Goal: Transaction & Acquisition: Purchase product/service

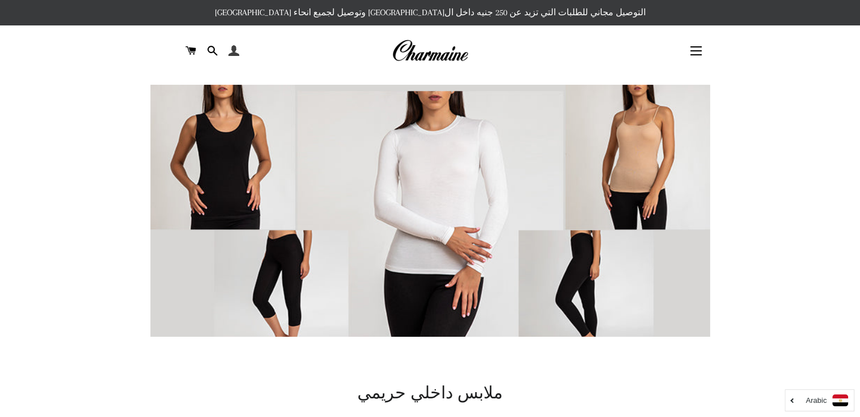
click at [234, 50] on span at bounding box center [233, 50] width 11 height 17
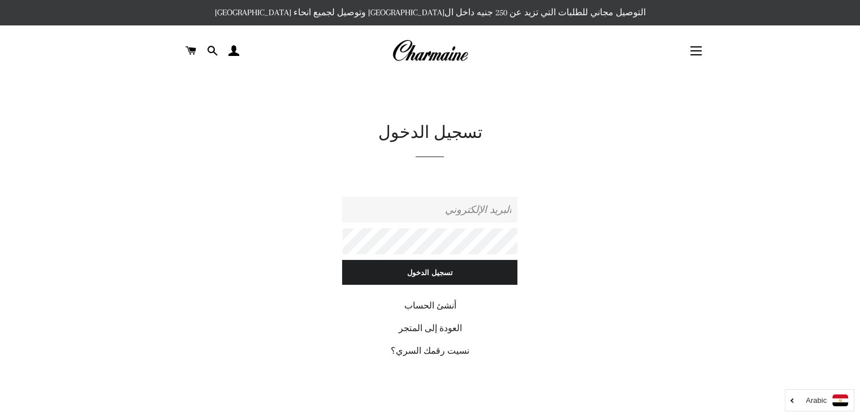
drag, startPoint x: 0, startPoint y: 0, endPoint x: 468, endPoint y: 215, distance: 515.4
click at [468, 215] on input "البريد الإلكتروني" at bounding box center [429, 210] width 175 height 26
click at [440, 213] on input "البريد الإلكتروني" at bounding box center [429, 210] width 175 height 26
type input "[DOMAIN_NAME][EMAIL_ADDRESS][DOMAIN_NAME]"
click at [443, 304] on link "أنشئ الحساب" at bounding box center [430, 306] width 52 height 10
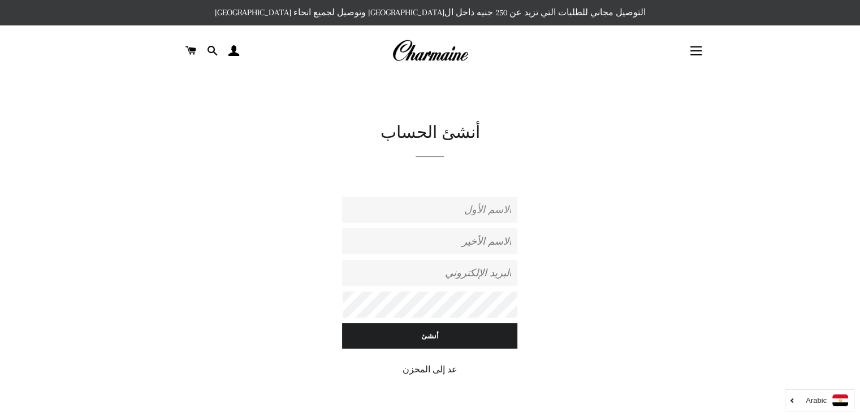
click at [459, 215] on input "الاسم الأول" at bounding box center [429, 210] width 175 height 26
type input "ayah"
type input "Alhadidy"
click at [417, 274] on input "ayah.alhadidy@gmail.com" at bounding box center [429, 273] width 175 height 26
type input "[DOMAIN_NAME][EMAIL_ADDRESS][DOMAIN_NAME]"
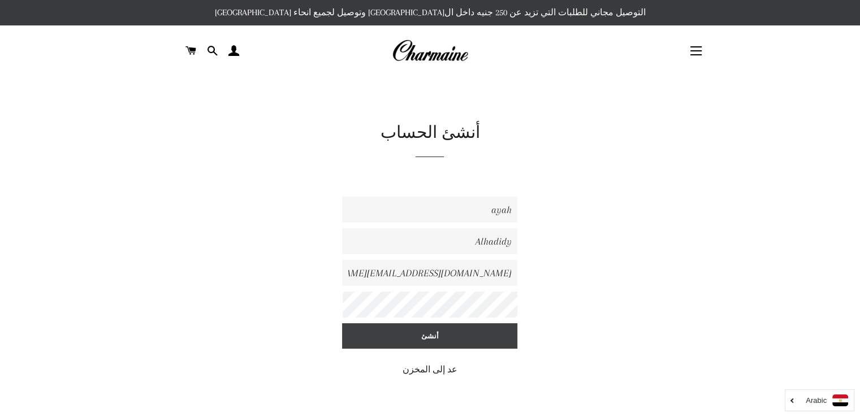
click at [418, 331] on input "أنشئ" at bounding box center [429, 335] width 175 height 25
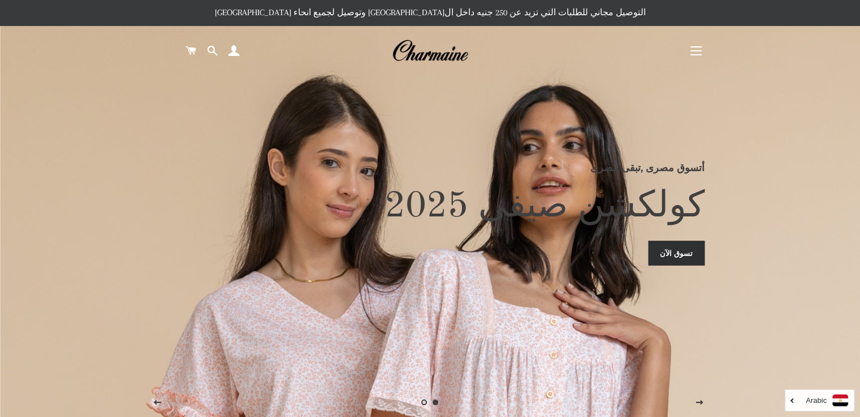
click at [689, 258] on link "تسوق الآن" at bounding box center [676, 253] width 57 height 25
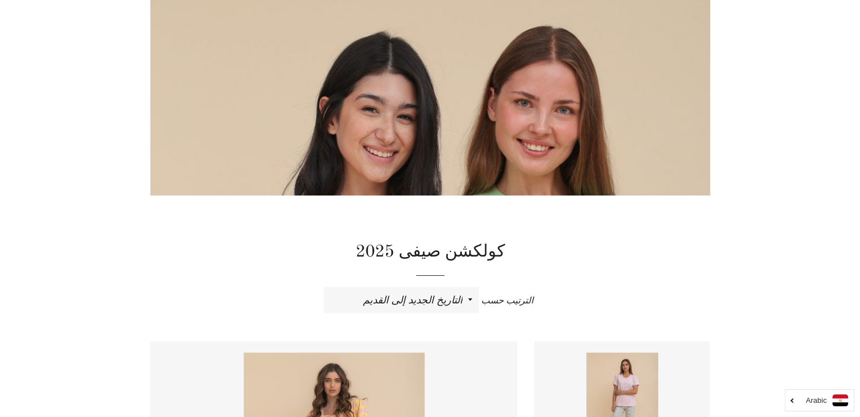
scroll to position [280, 0]
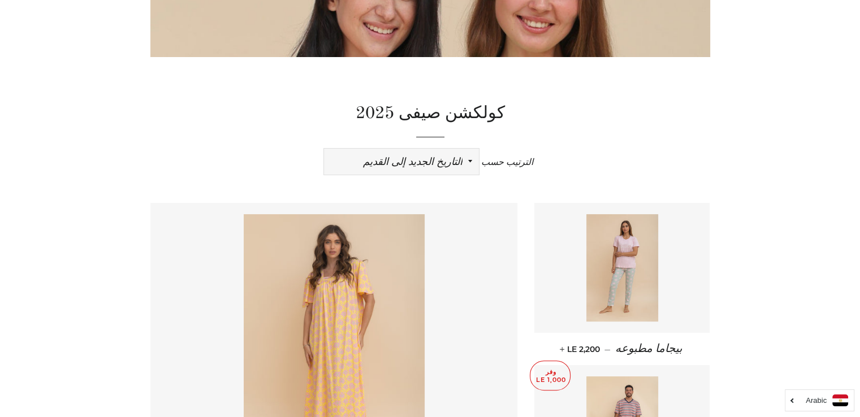
click at [408, 166] on select "ظهرت اكثر المبيعات أبجديا من الألف إلى الياء ابجديا من الياء الى الالف السعر ال…" at bounding box center [401, 162] width 155 height 26
select select "price-ascending"
click at [324, 149] on select "ظهرت اكثر المبيعات أبجديا من الألف إلى الياء ابجديا من الياء الى الالف السعر ال…" at bounding box center [401, 162] width 155 height 26
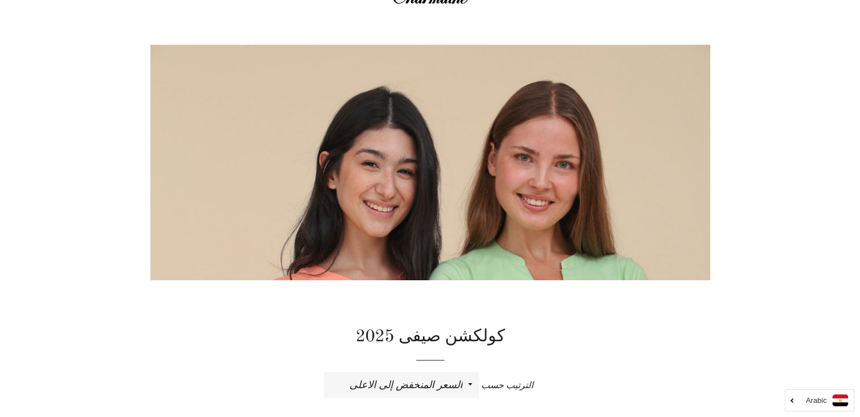
scroll to position [80, 0]
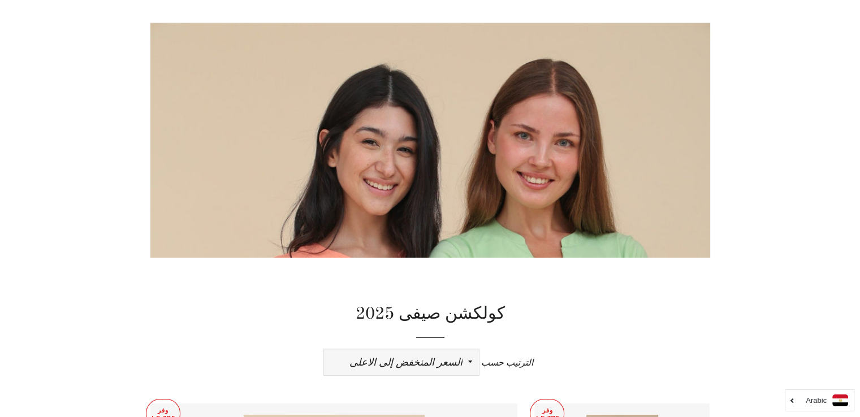
click at [429, 365] on select "ظهرت اكثر المبيعات أبجديا من الألف إلى الياء ابجديا من الياء الى الالف السعر ال…" at bounding box center [401, 362] width 155 height 26
select select "price-descending"
click at [324, 349] on select "ظهرت اكثر المبيعات أبجديا من الألف إلى الياء ابجديا من الياء الى الالف السعر ال…" at bounding box center [401, 362] width 155 height 26
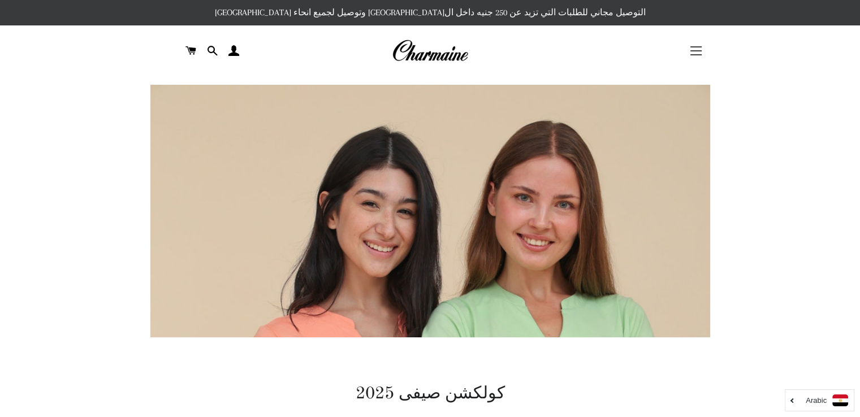
click at [691, 55] on span "button" at bounding box center [695, 54] width 11 height 1
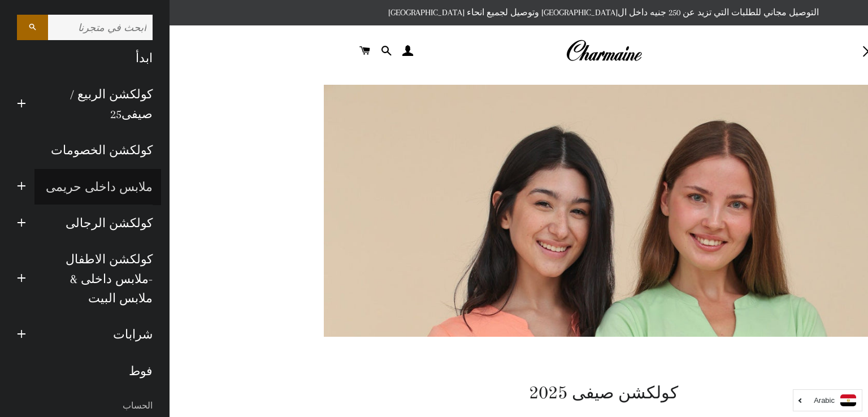
click at [85, 184] on link "ملابس داخلى حريمى" at bounding box center [97, 187] width 127 height 36
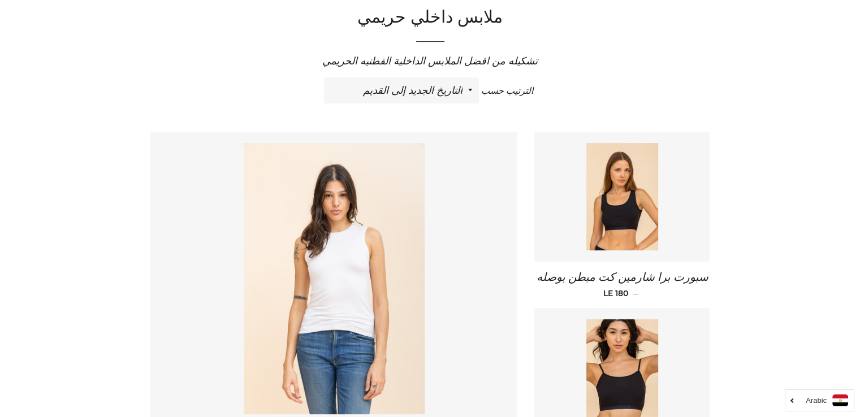
scroll to position [407, 0]
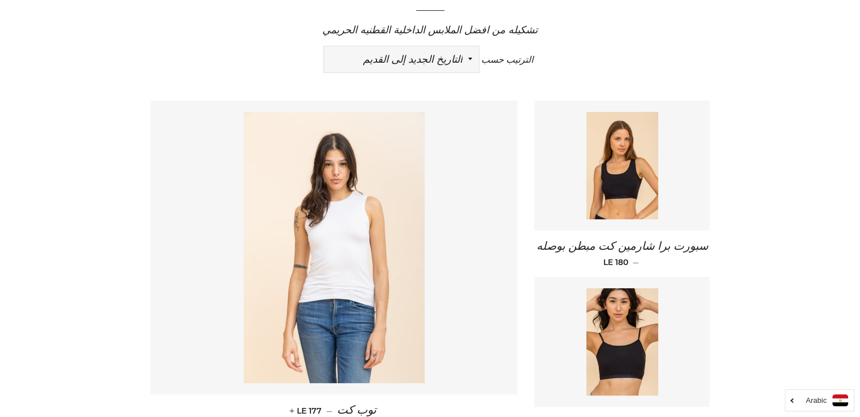
click at [410, 55] on select "ظهرت اكثر المبيعات أبجديا من الألف إلى الياء ابجديا من الياء الى الالف السعر ال…" at bounding box center [401, 59] width 155 height 26
select select "price-ascending"
click at [324, 46] on select "ظهرت اكثر المبيعات أبجديا من الألف إلى الياء ابجديا من الياء الى الالف السعر ال…" at bounding box center [401, 59] width 155 height 26
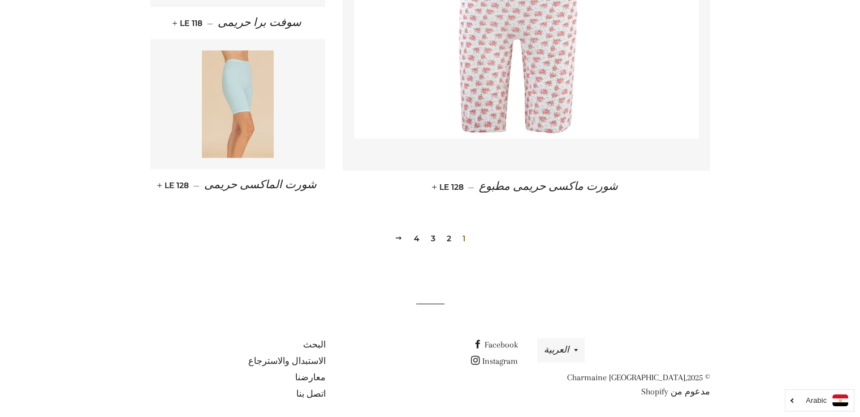
scroll to position [1647, 0]
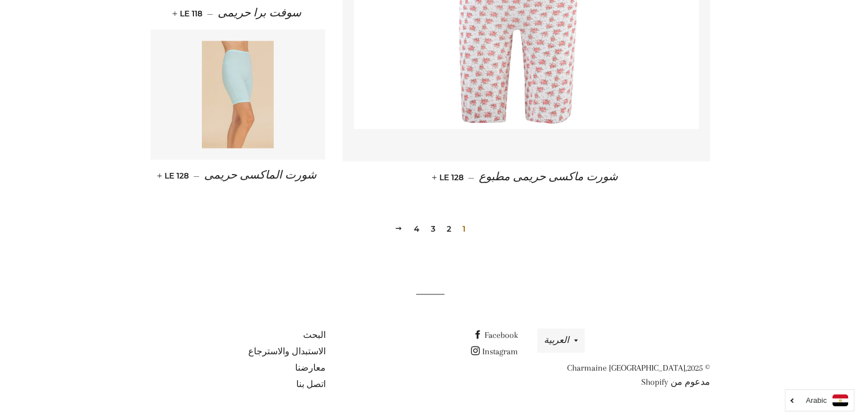
click at [447, 228] on link "2" at bounding box center [449, 229] width 14 height 17
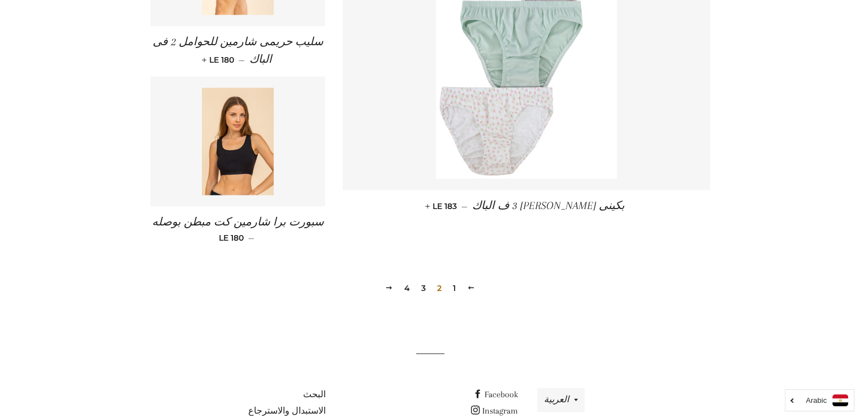
scroll to position [1628, 0]
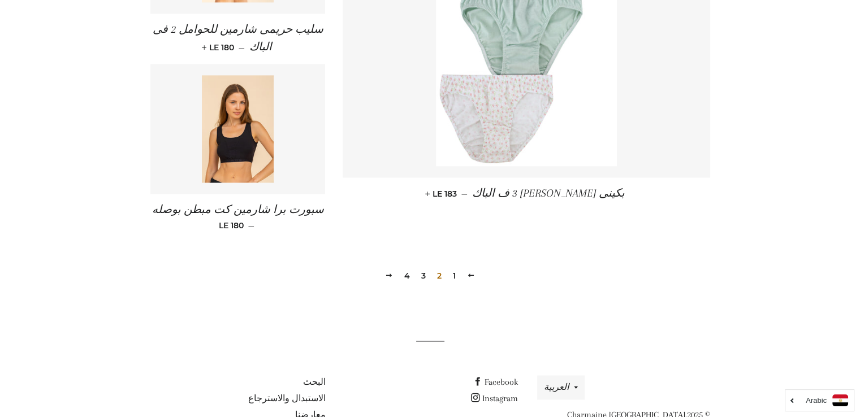
click at [425, 270] on link "3" at bounding box center [424, 275] width 14 height 17
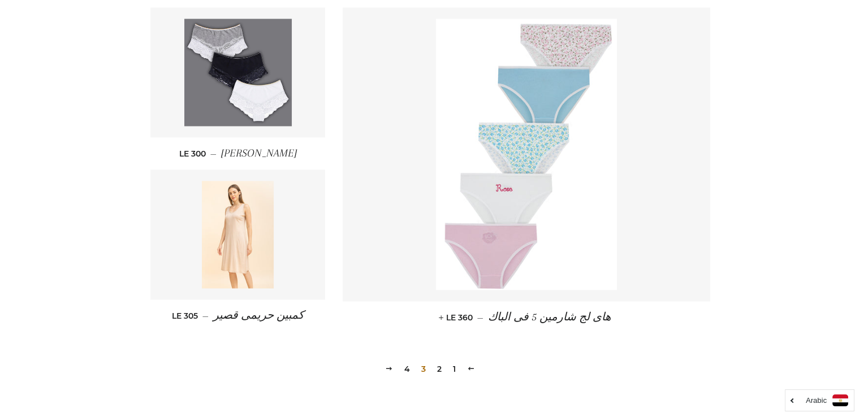
scroll to position [1583, 0]
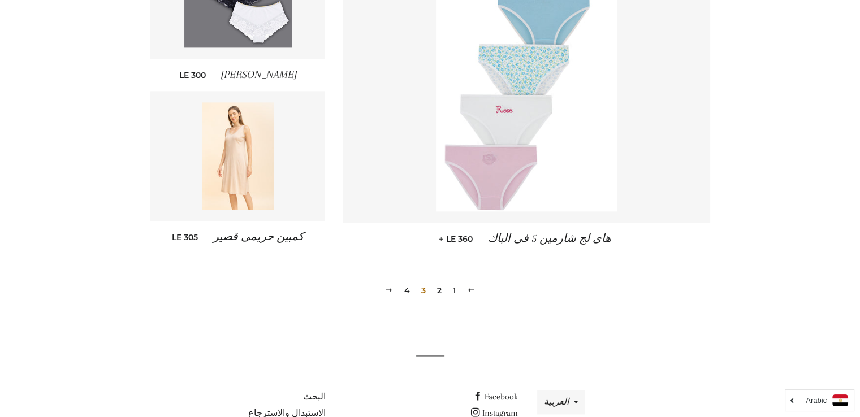
click at [409, 292] on link "4" at bounding box center [407, 290] width 15 height 17
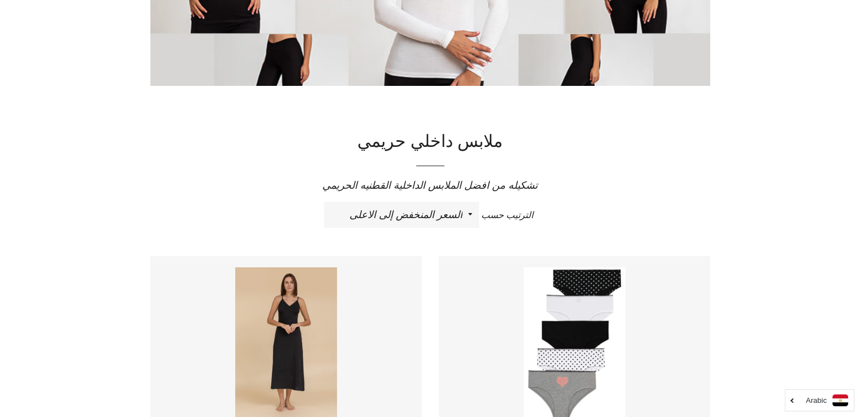
scroll to position [249, 0]
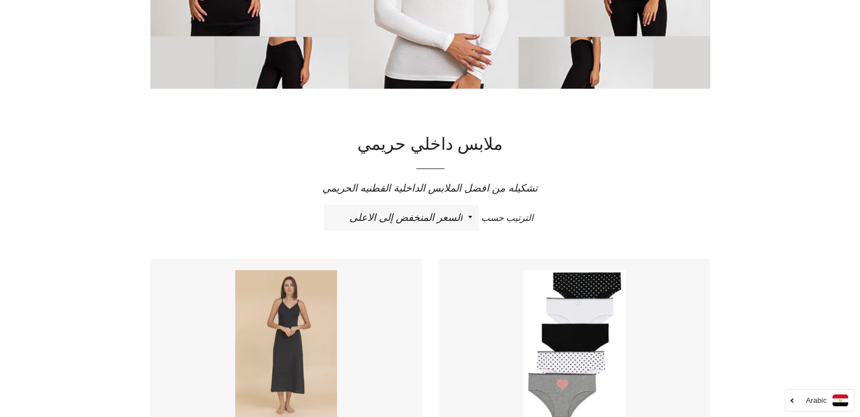
click at [325, 319] on img at bounding box center [286, 346] width 102 height 153
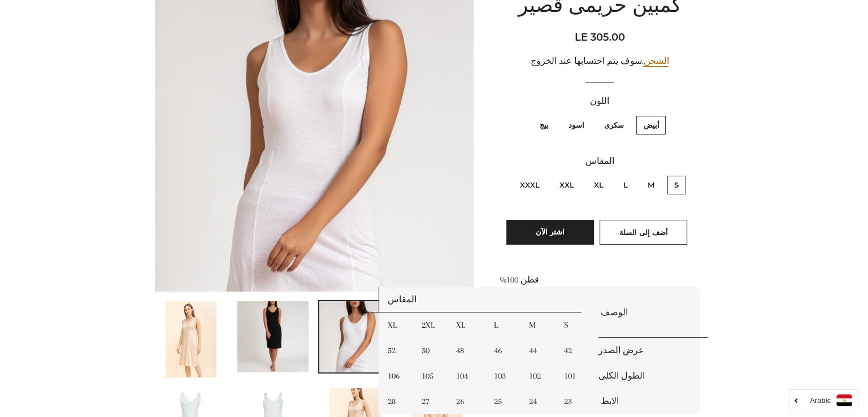
scroll to position [136, 0]
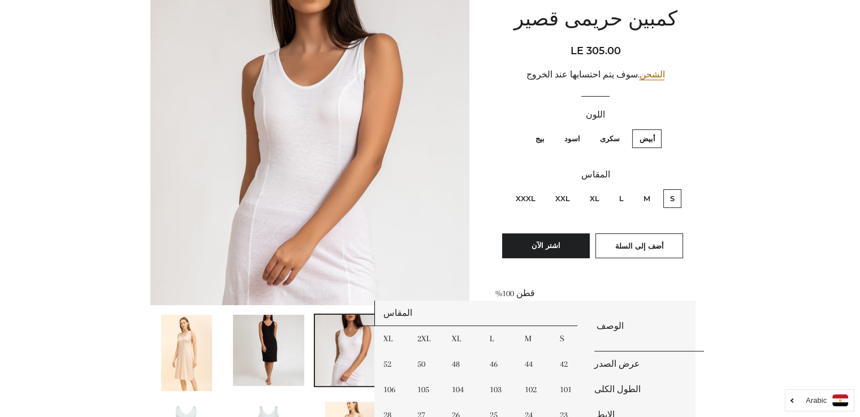
click at [309, 188] on img at bounding box center [309, 145] width 319 height 319
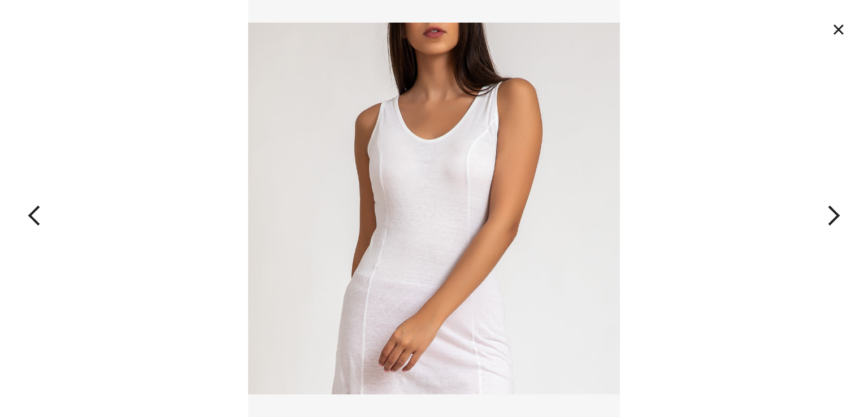
click at [839, 27] on button "×" at bounding box center [839, 29] width 25 height 25
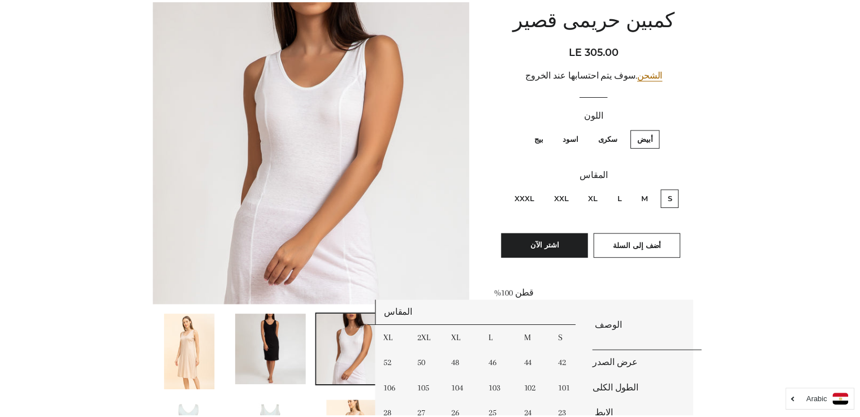
scroll to position [122, 0]
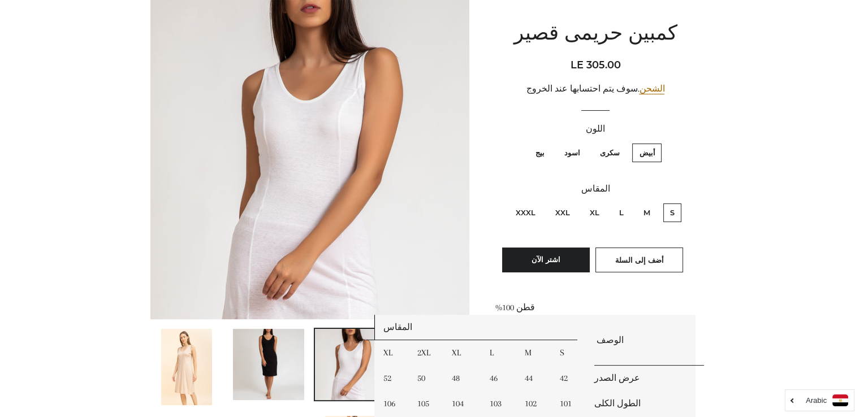
click at [282, 365] on img at bounding box center [268, 364] width 71 height 71
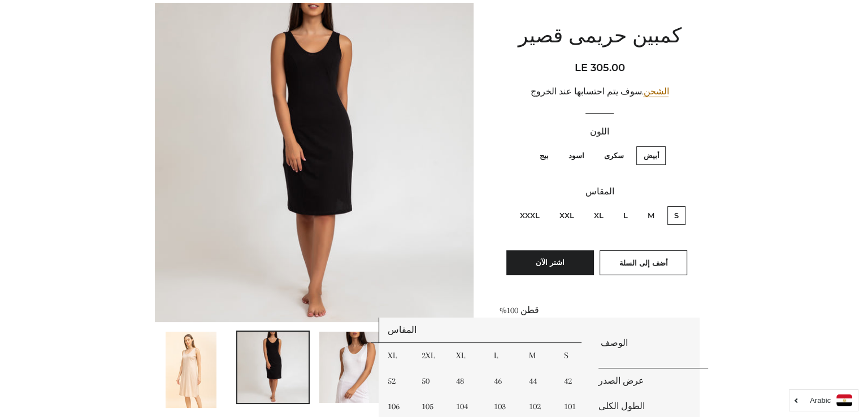
scroll to position [79, 0]
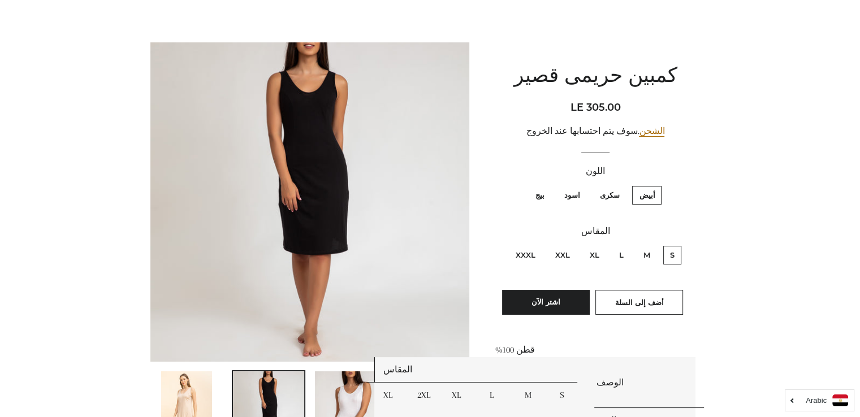
click at [179, 396] on img at bounding box center [186, 409] width 51 height 76
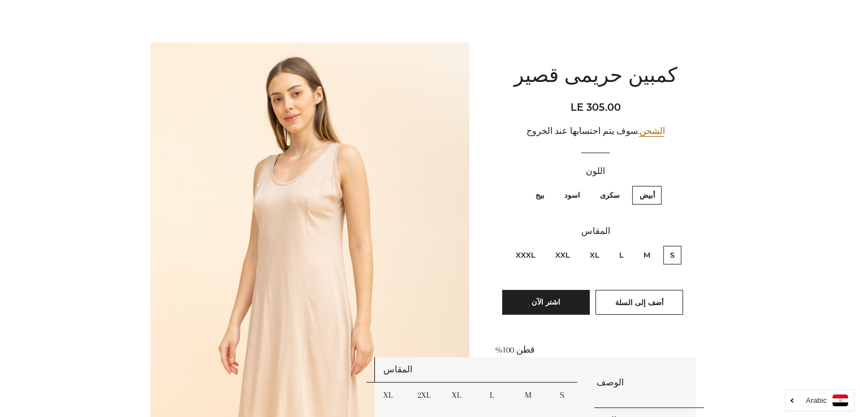
click at [284, 269] on img at bounding box center [309, 281] width 319 height 479
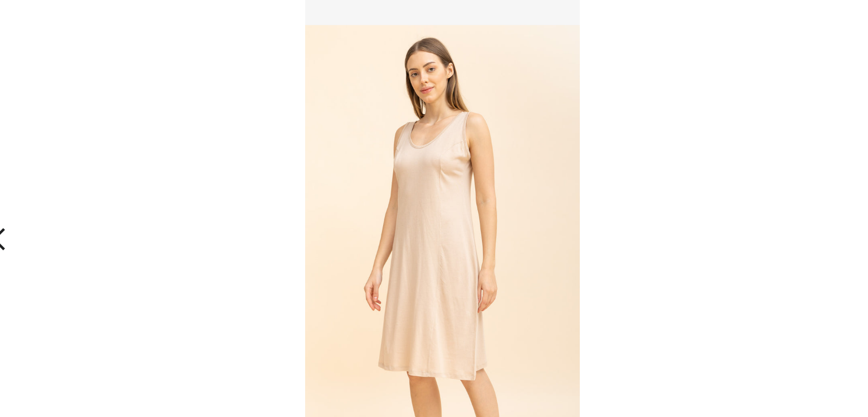
click at [593, 107] on div "1 of 8 Loading..." at bounding box center [434, 208] width 868 height 417
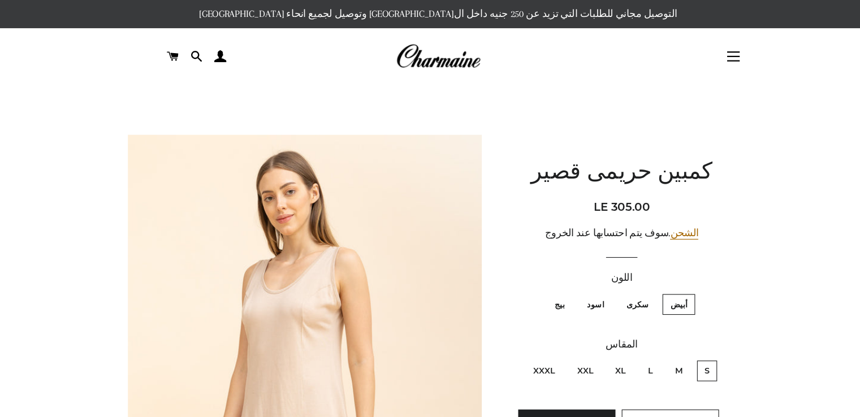
scroll to position [0, 0]
click at [192, 50] on span at bounding box center [190, 50] width 11 height 17
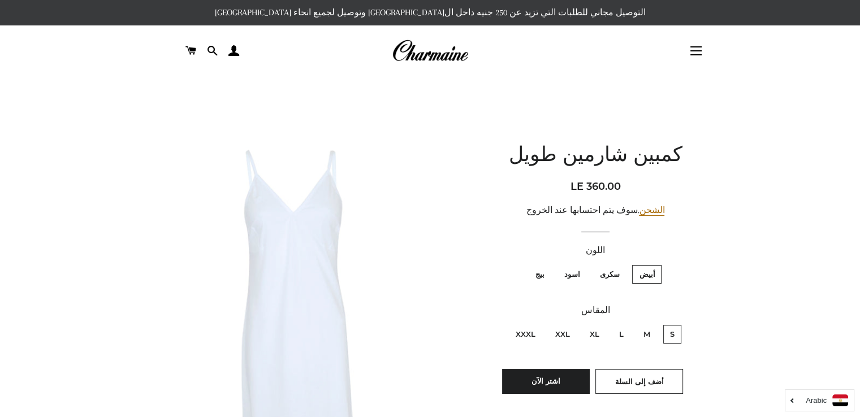
click at [578, 276] on label "اسود" at bounding box center [571, 274] width 29 height 19
click at [582, 264] on input "اسود" at bounding box center [582, 263] width 1 height 1
radio input "true"
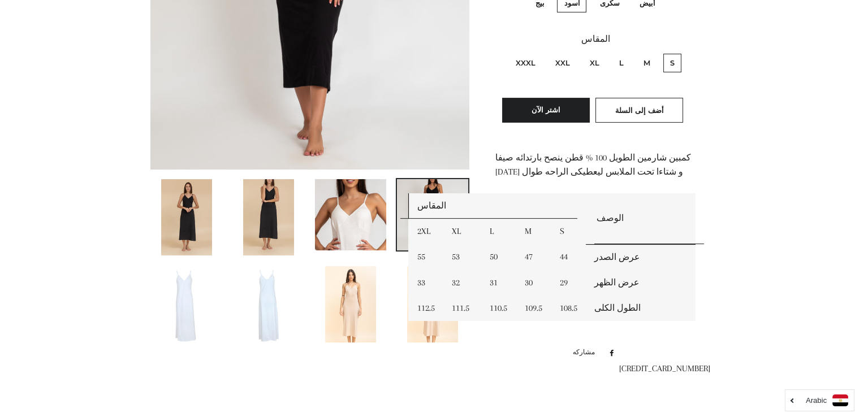
scroll to position [294, 0]
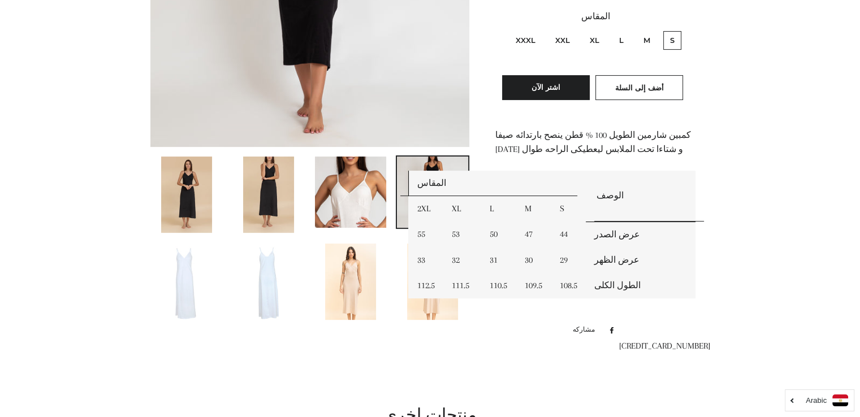
click at [346, 289] on img at bounding box center [350, 282] width 51 height 76
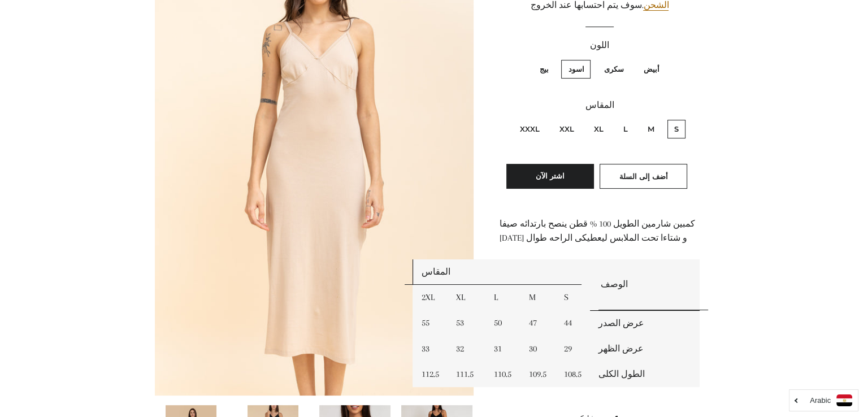
scroll to position [204, 0]
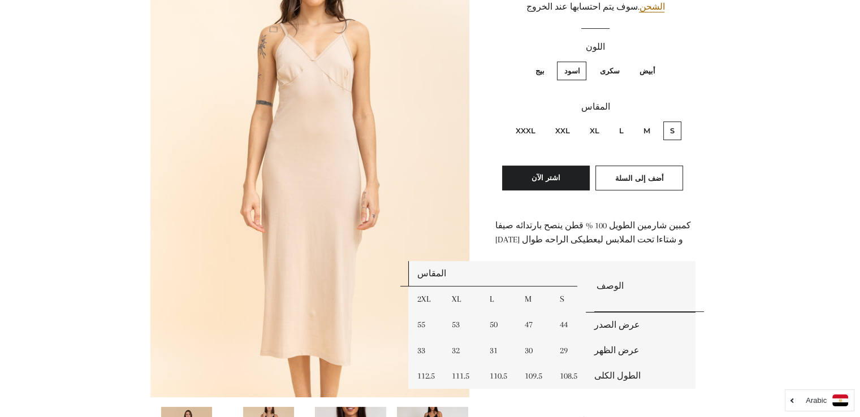
click at [315, 61] on img at bounding box center [309, 157] width 319 height 479
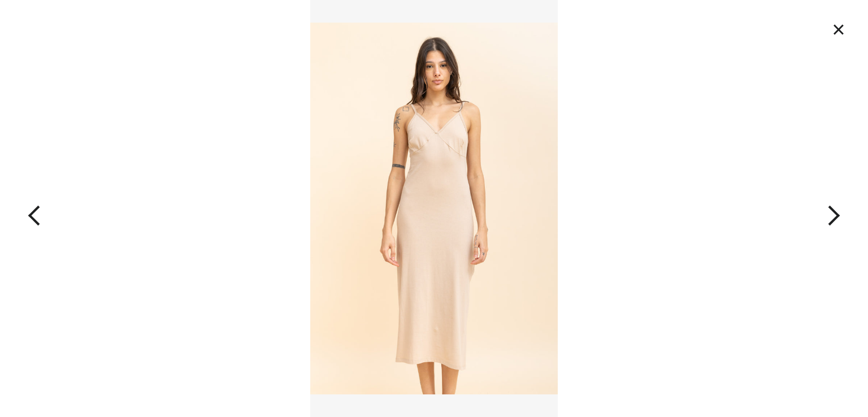
click at [846, 32] on button "×" at bounding box center [839, 29] width 25 height 25
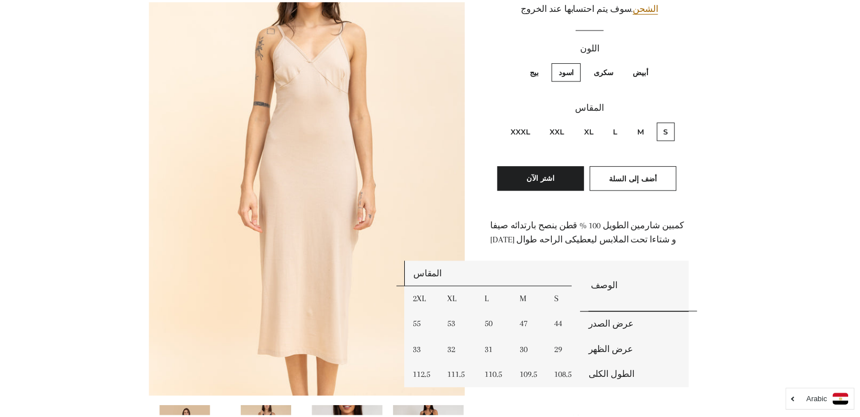
scroll to position [183, 0]
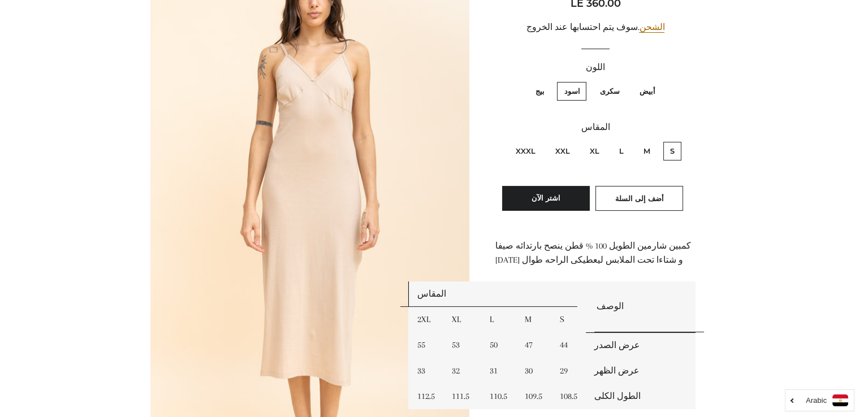
click at [623, 148] on label "L" at bounding box center [621, 151] width 18 height 19
click at [626, 141] on input "L" at bounding box center [626, 140] width 1 height 1
radio input "true"
click at [660, 191] on button "أضف إلى السلة" at bounding box center [639, 198] width 88 height 25
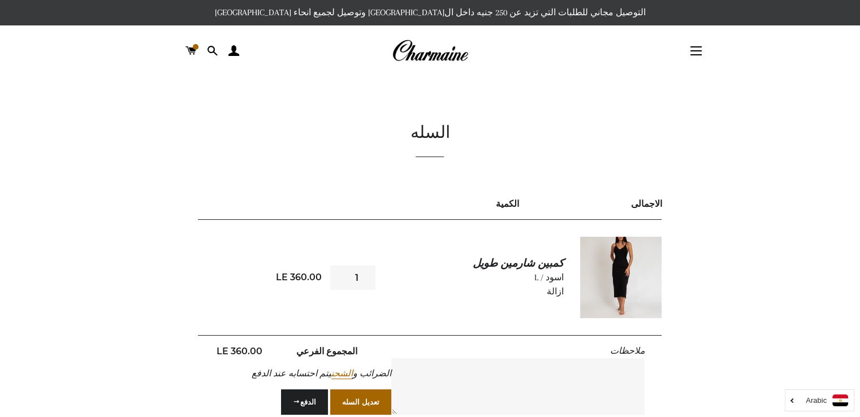
click at [541, 266] on link "كمبين شارمين طويل" at bounding box center [482, 263] width 162 height 15
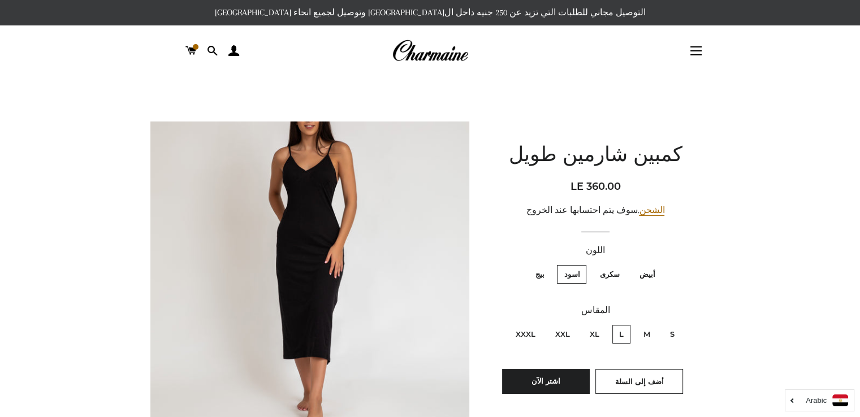
click at [609, 274] on label "سكرى" at bounding box center [609, 274] width 33 height 19
click at [622, 264] on input "سكرى" at bounding box center [622, 263] width 1 height 1
radio input "true"
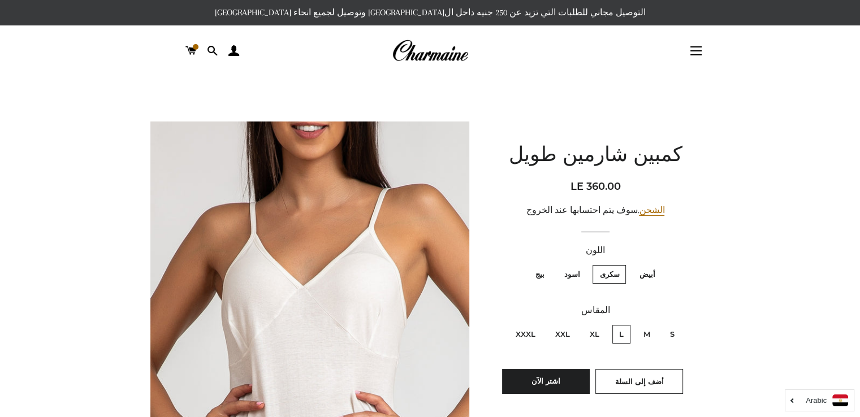
click at [537, 270] on label "بيج" at bounding box center [539, 274] width 23 height 19
click at [547, 264] on input "بيج" at bounding box center [547, 263] width 1 height 1
radio input "true"
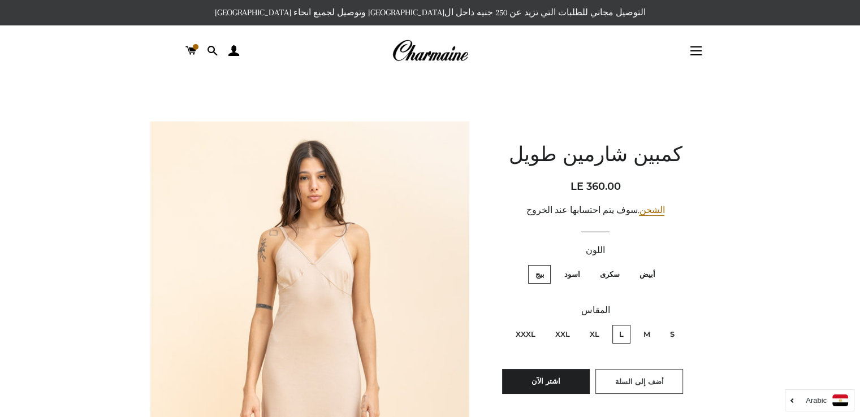
click at [640, 378] on span "أضف إلى السلة" at bounding box center [639, 381] width 49 height 9
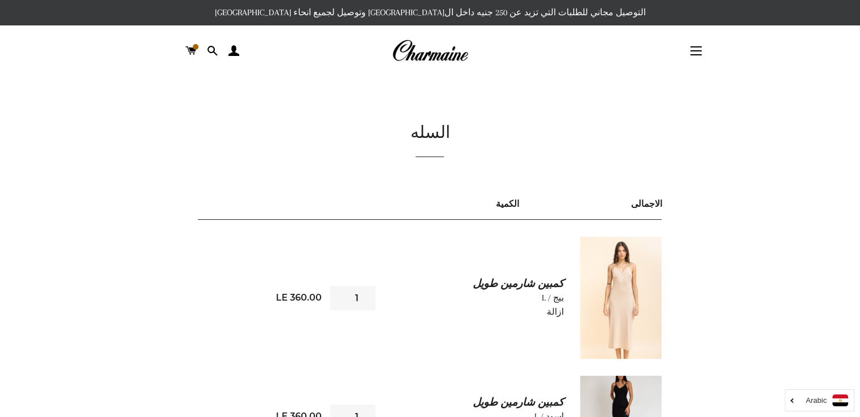
click at [688, 342] on div "السله الكمية الاجمالى كمبين شارمين طويل بيج / L ازالة 1 1" at bounding box center [421, 350] width 577 height 457
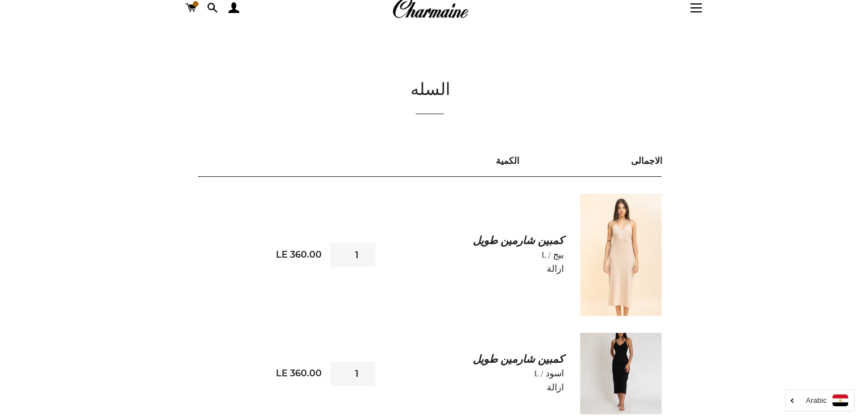
scroll to position [45, 0]
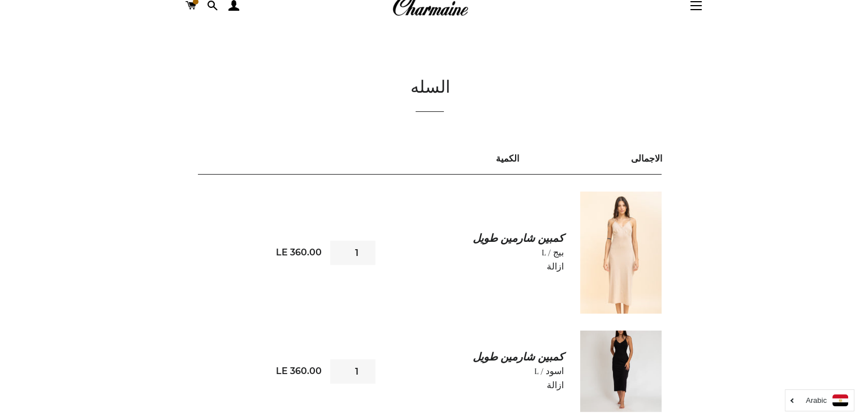
click at [617, 249] on img at bounding box center [620, 253] width 81 height 122
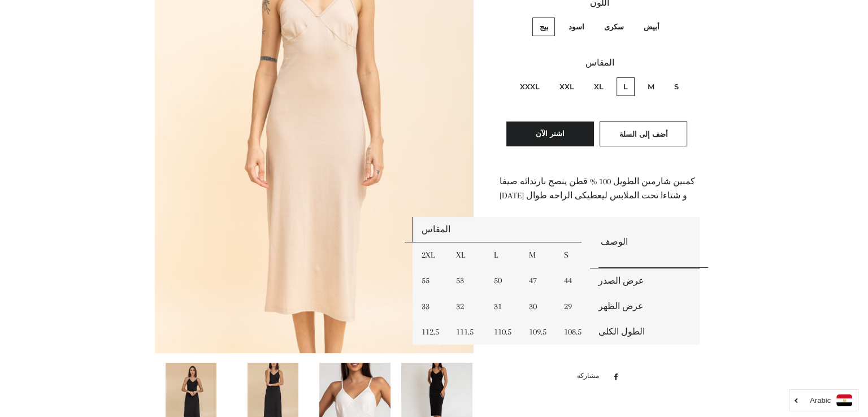
scroll to position [249, 0]
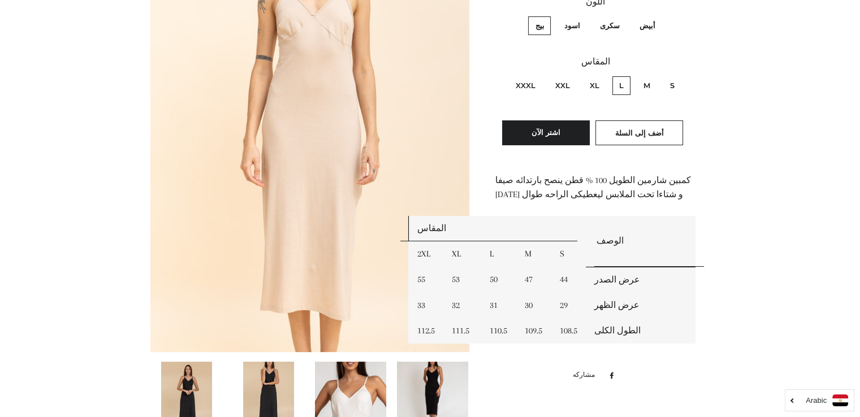
click at [287, 245] on img at bounding box center [309, 112] width 319 height 479
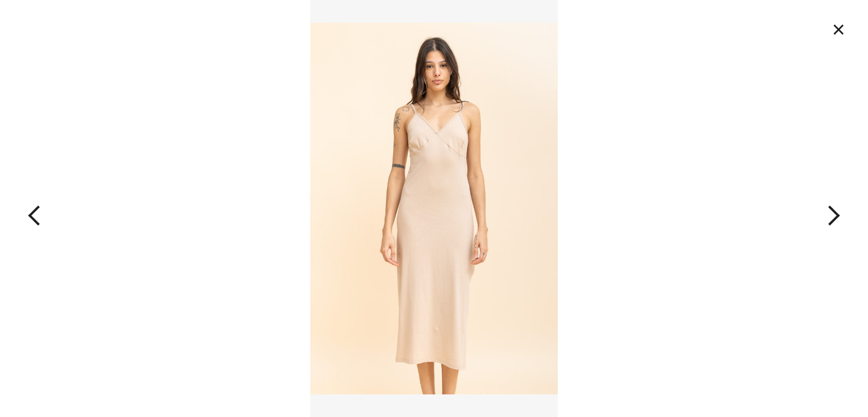
click at [474, 224] on img at bounding box center [434, 208] width 248 height 417
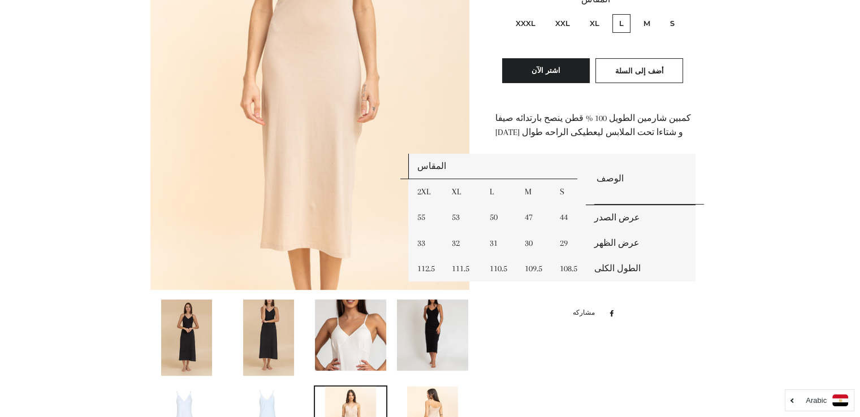
scroll to position [319, 0]
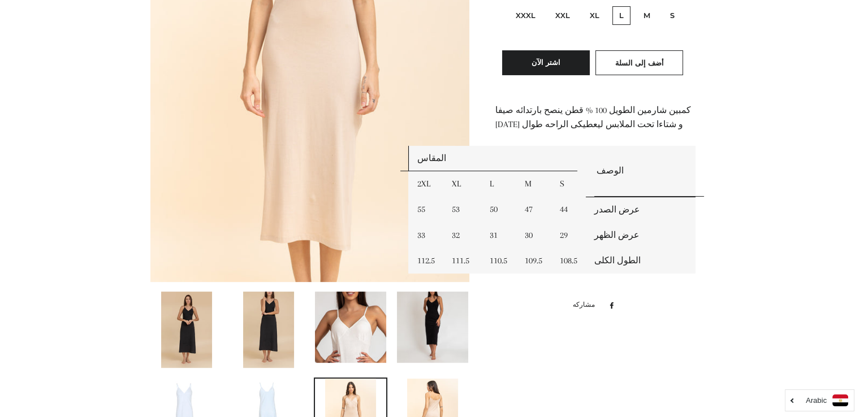
click at [346, 324] on img at bounding box center [350, 327] width 71 height 71
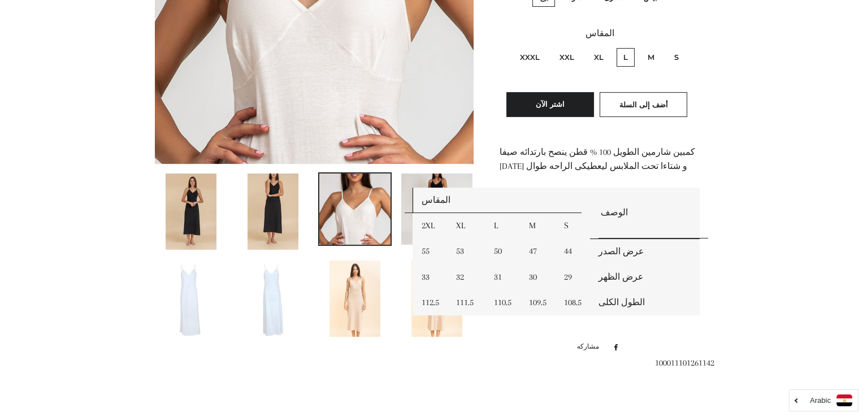
scroll to position [276, 0]
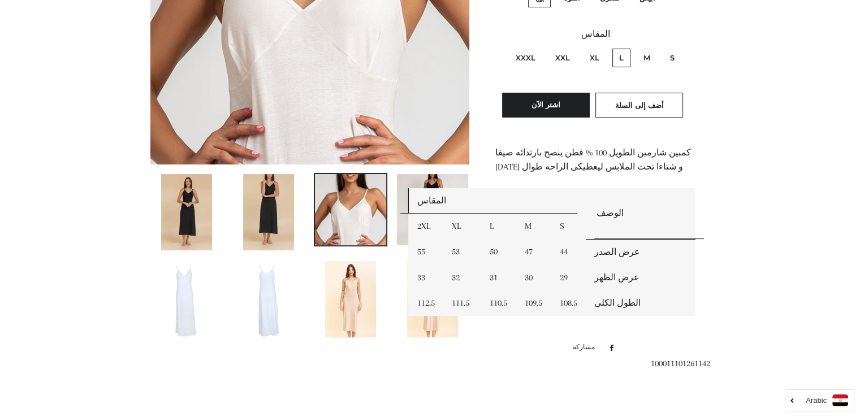
click at [304, 102] on img at bounding box center [309, 4] width 319 height 319
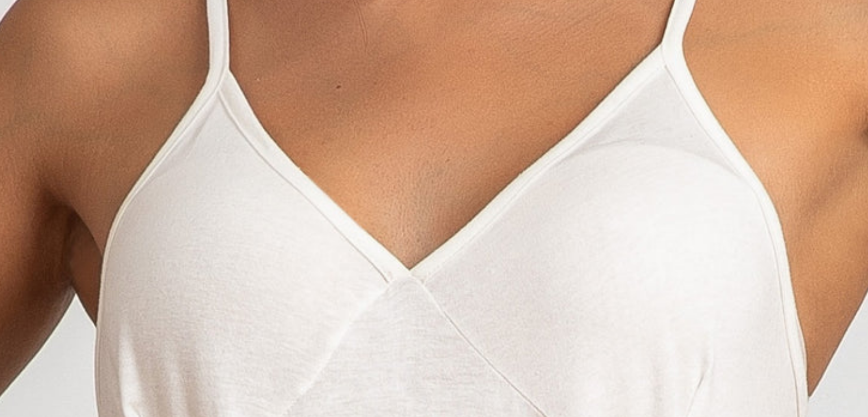
click at [451, 169] on img at bounding box center [434, 208] width 372 height 417
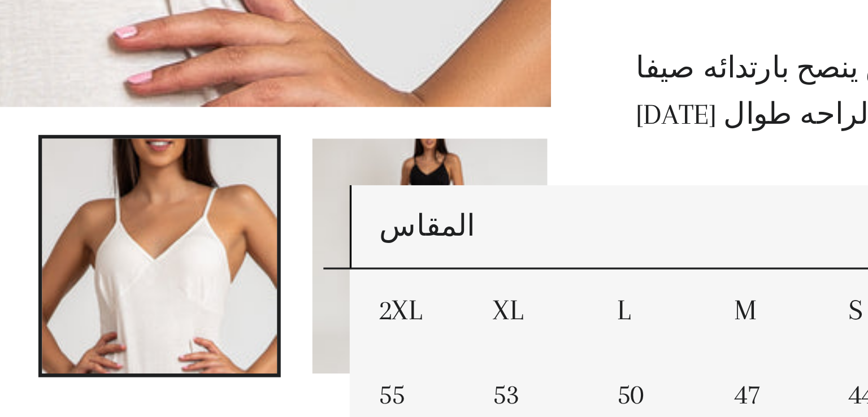
click at [451, 169] on img at bounding box center [434, 208] width 372 height 417
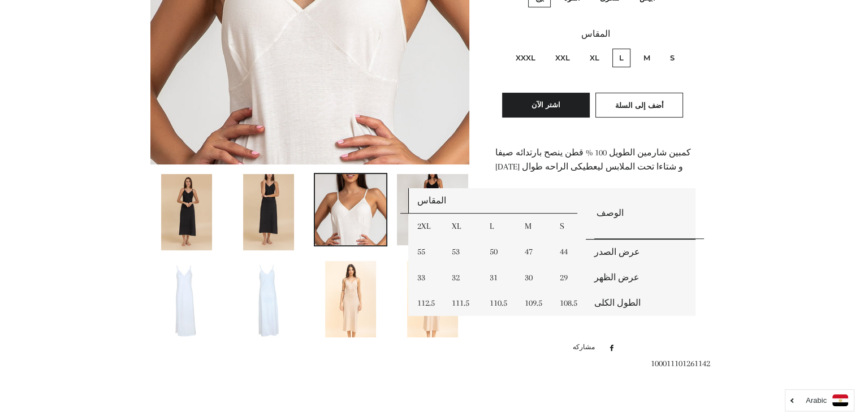
click at [200, 301] on img at bounding box center [186, 299] width 51 height 76
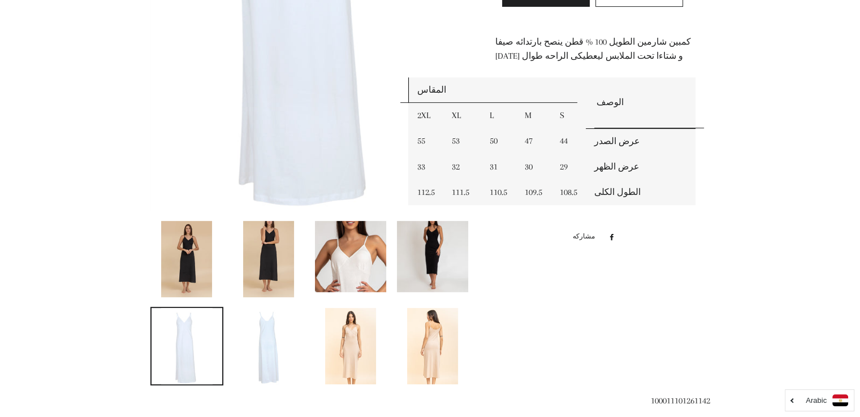
scroll to position [390, 0]
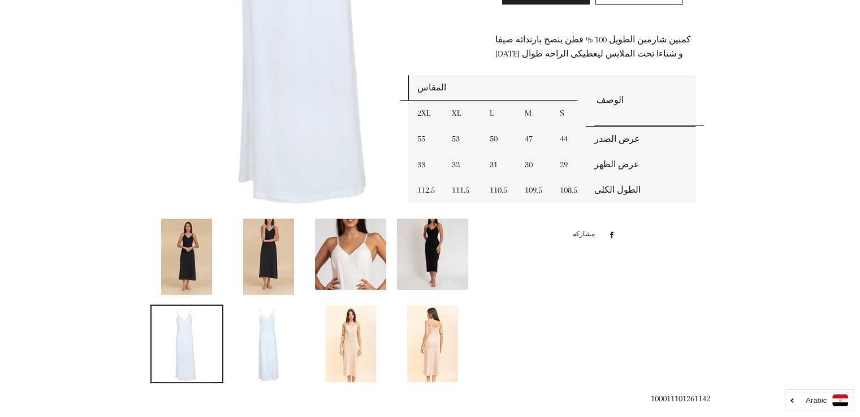
click at [423, 327] on img at bounding box center [432, 344] width 51 height 76
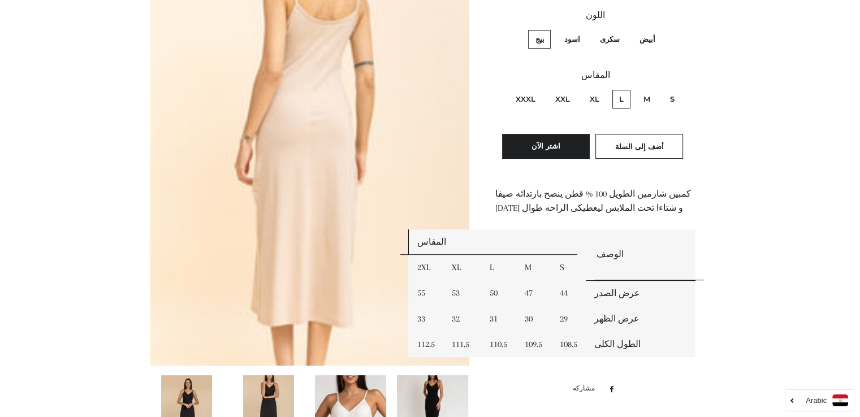
scroll to position [254, 0]
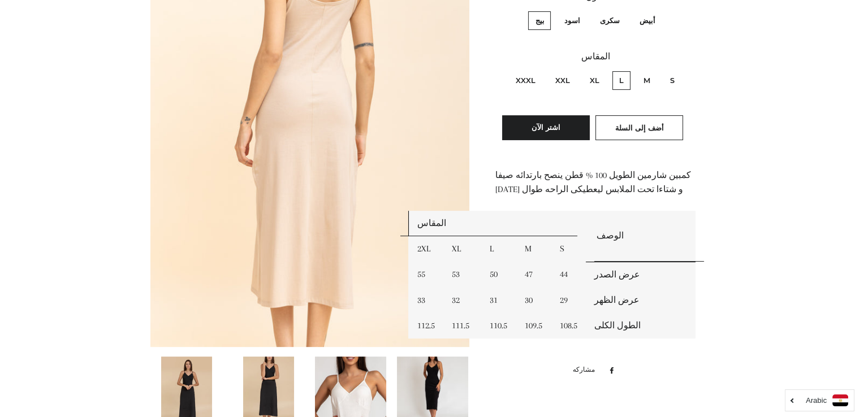
click at [165, 394] on img at bounding box center [186, 395] width 51 height 76
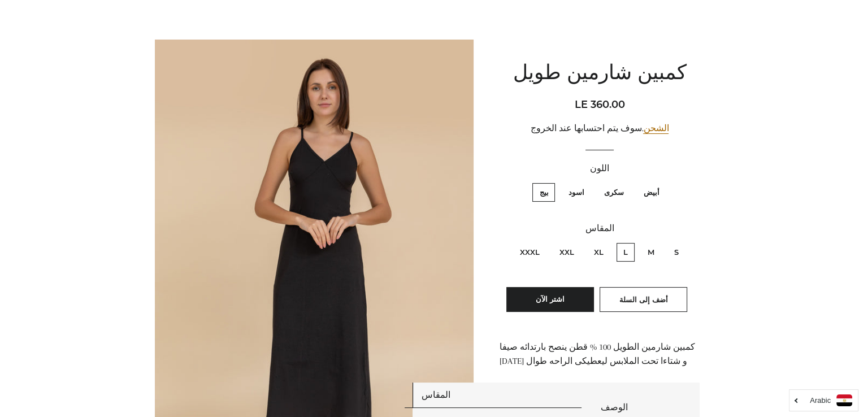
scroll to position [0, 0]
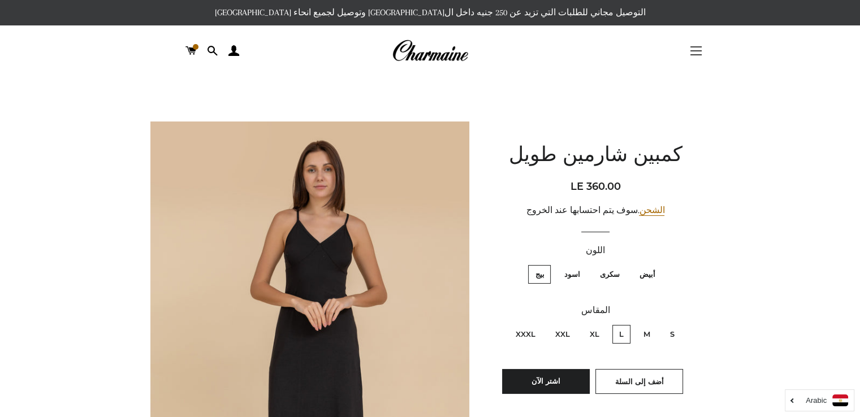
click at [701, 51] on button "التنقل في الموقع" at bounding box center [696, 51] width 28 height 28
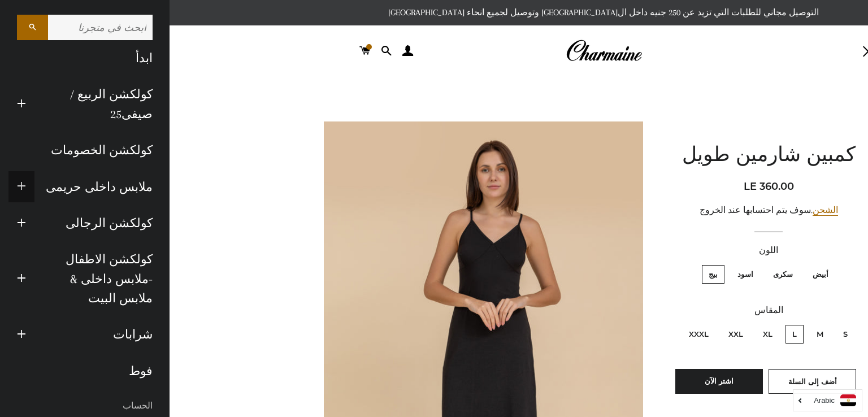
click at [26, 191] on span "button" at bounding box center [21, 187] width 9 height 14
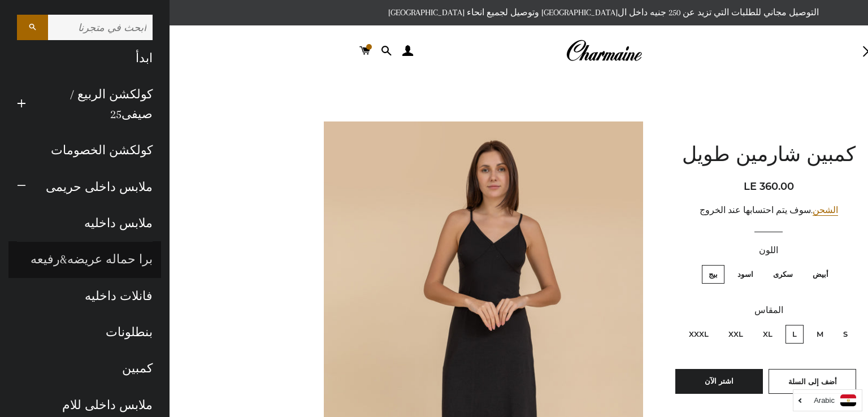
click at [114, 254] on link "برا حماله عريضه&رفيعه" at bounding box center [84, 259] width 153 height 36
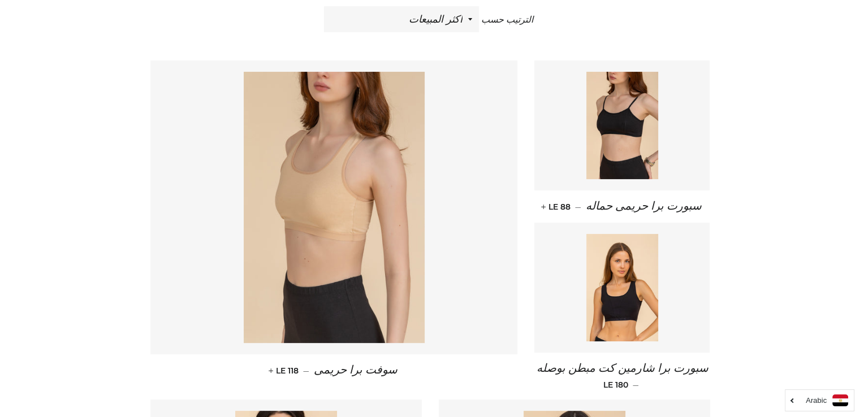
scroll to position [140, 0]
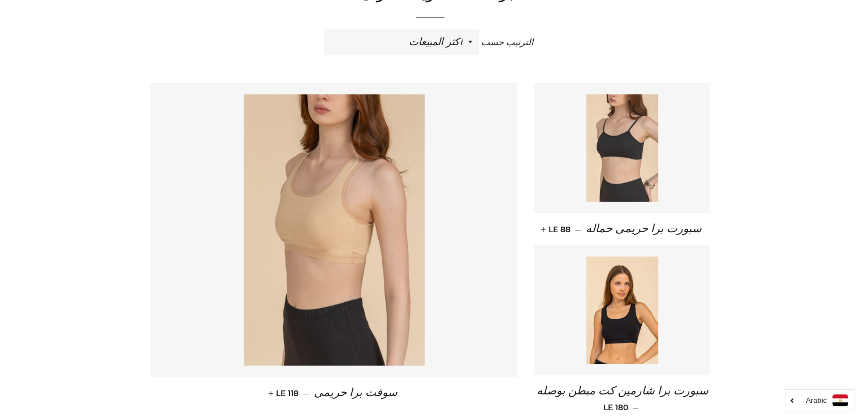
click at [640, 116] on img at bounding box center [622, 147] width 72 height 107
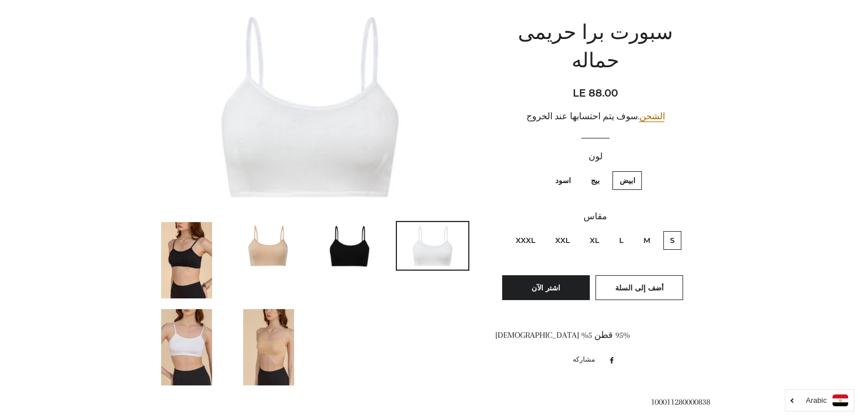
scroll to position [136, 0]
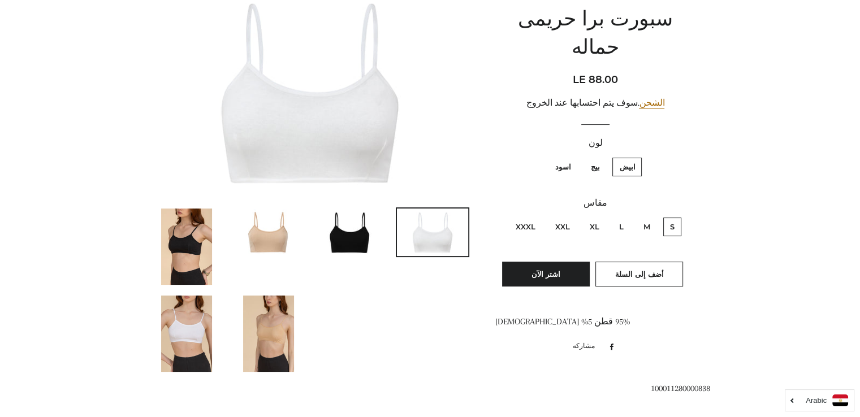
click at [178, 247] on img at bounding box center [186, 247] width 51 height 76
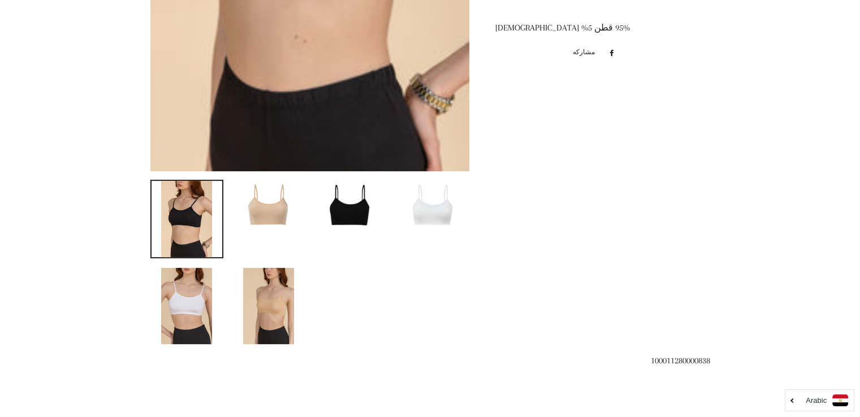
scroll to position [434, 0]
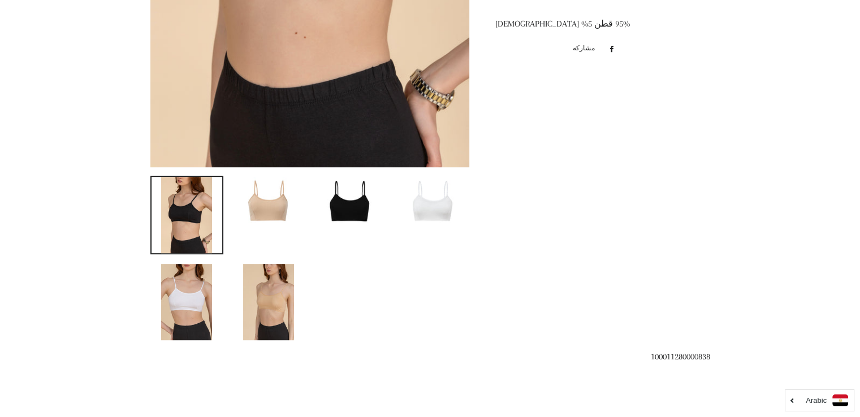
click at [273, 306] on img at bounding box center [268, 302] width 51 height 76
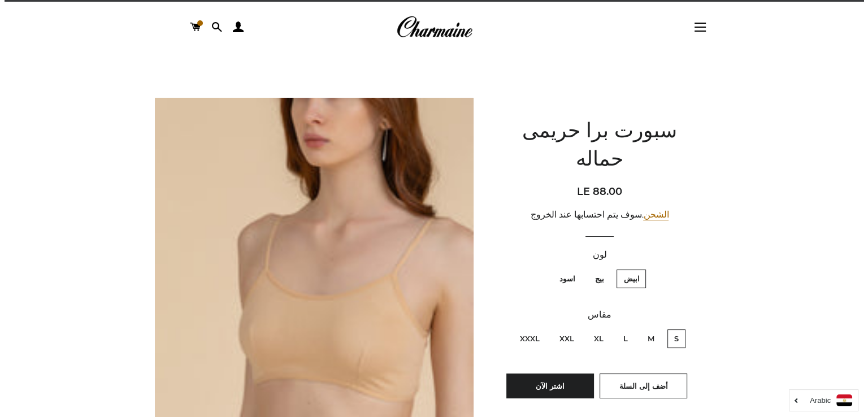
scroll to position [0, 0]
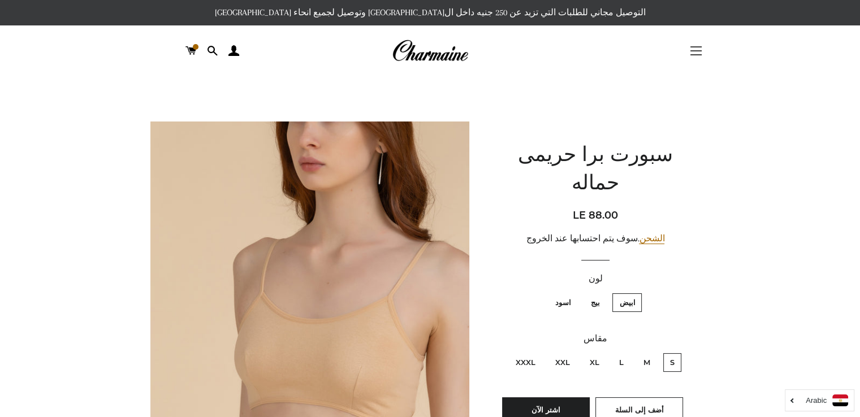
click at [699, 53] on button "التنقل في الموقع" at bounding box center [696, 51] width 28 height 28
